Goal: Navigation & Orientation: Find specific page/section

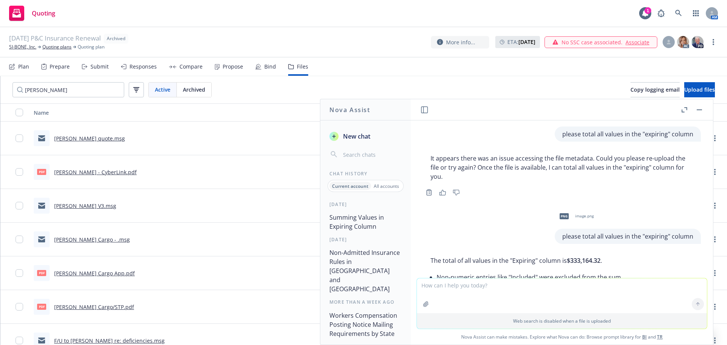
scroll to position [263, 0]
